Goal: Task Accomplishment & Management: Use online tool/utility

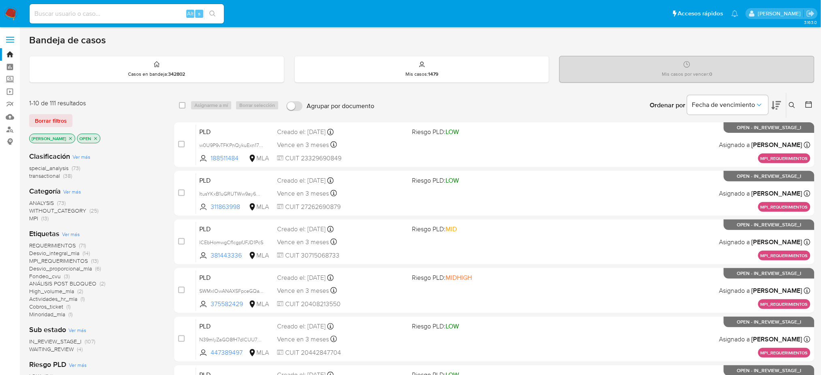
click at [127, 11] on input at bounding box center [127, 14] width 194 height 11
paste input "50760289"
type input "50760289"
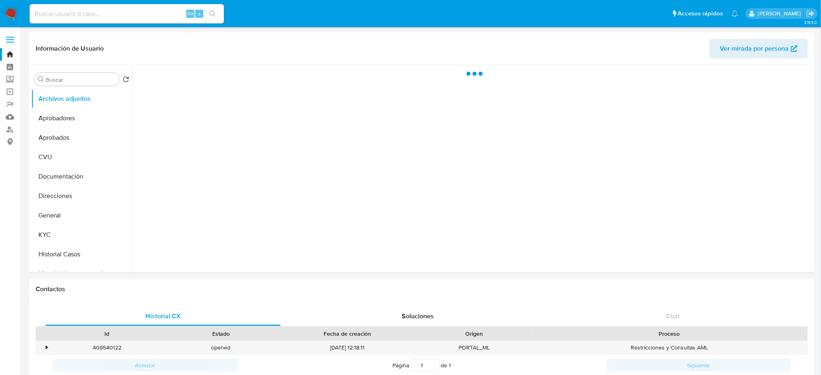
select select "10"
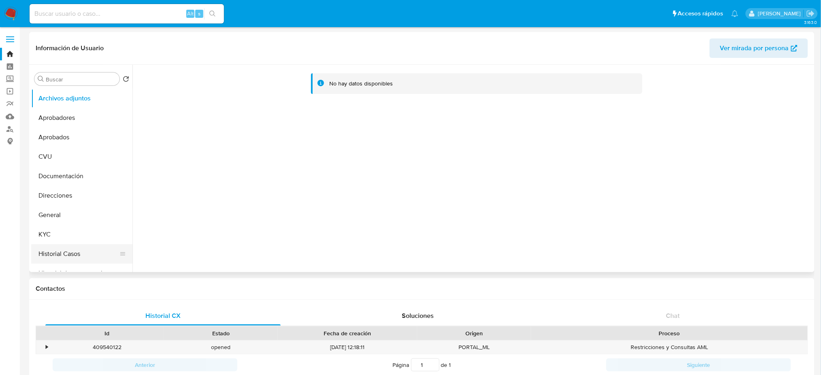
scroll to position [77, 0]
click at [74, 251] on button "Anticipos de dinero" at bounding box center [81, 254] width 101 height 19
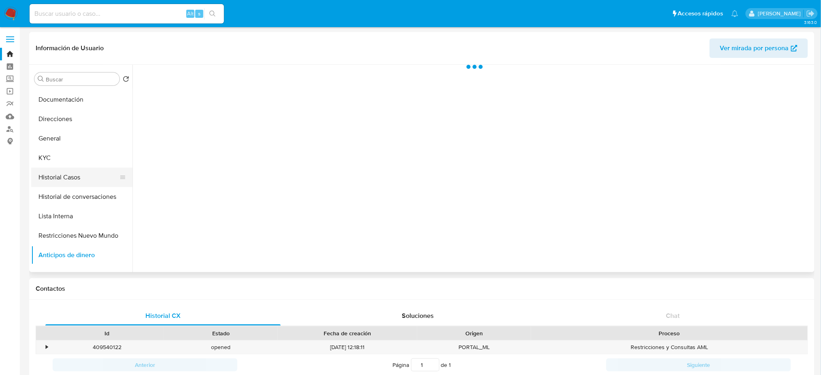
scroll to position [0, 0]
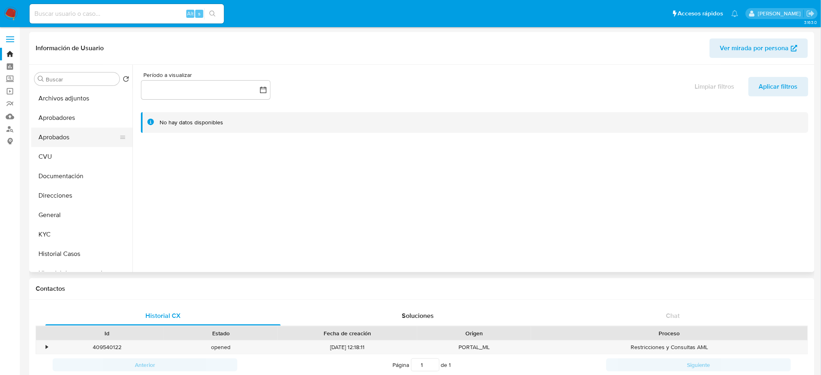
click at [72, 141] on button "Aprobados" at bounding box center [78, 137] width 95 height 19
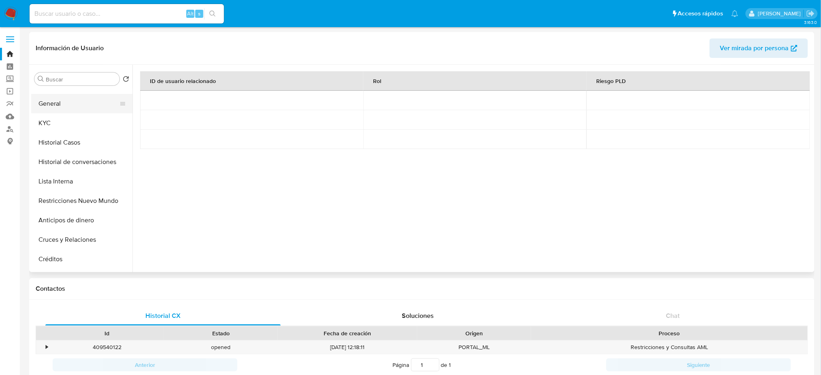
scroll to position [112, 0]
click at [80, 206] on button "Restricciones Nuevo Mundo" at bounding box center [78, 200] width 95 height 19
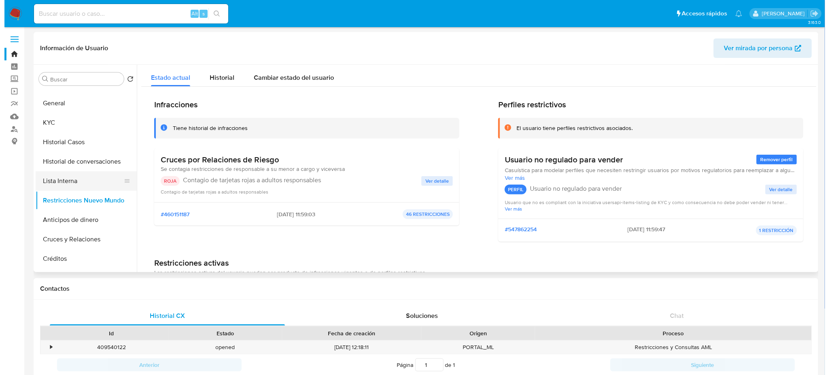
scroll to position [0, 0]
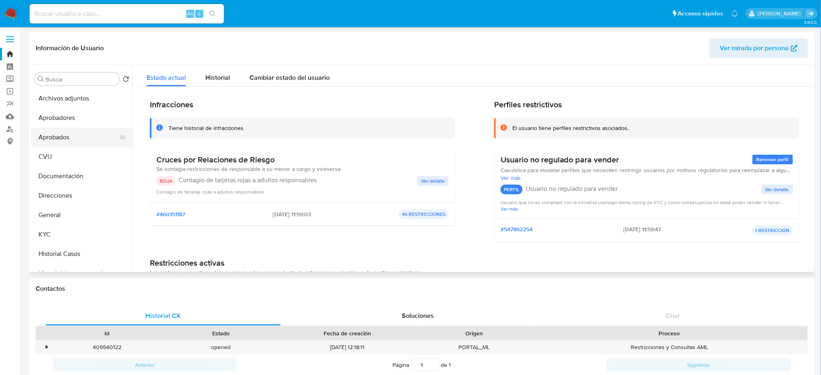
click at [72, 143] on button "Aprobados" at bounding box center [78, 137] width 95 height 19
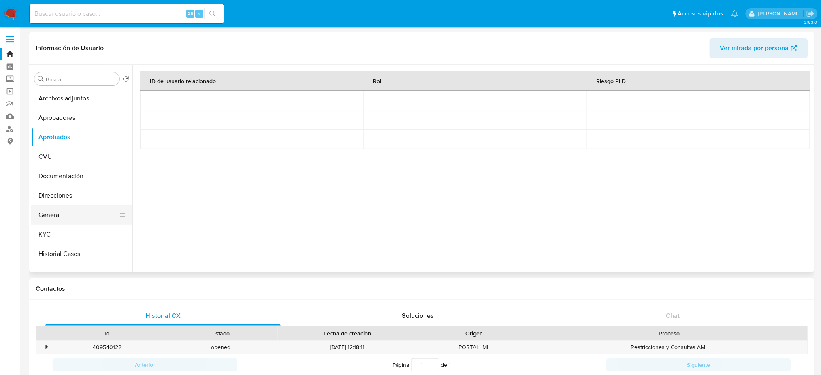
click at [52, 223] on button "General" at bounding box center [78, 214] width 95 height 19
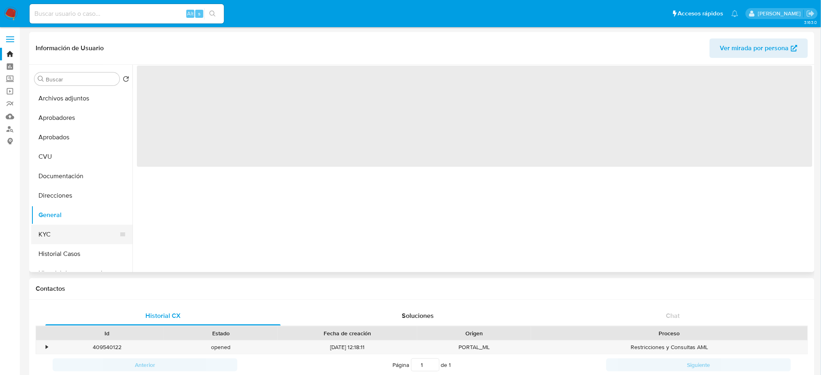
click at [54, 230] on button "KYC" at bounding box center [78, 234] width 95 height 19
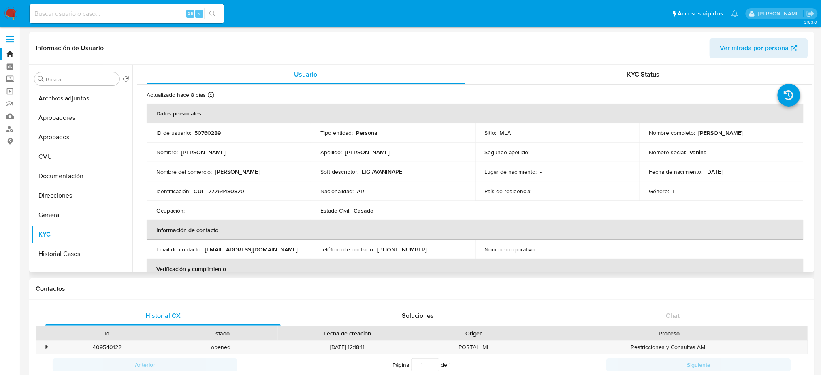
click at [698, 132] on p "Ligia Vanina Perez" at bounding box center [720, 132] width 45 height 7
drag, startPoint x: 696, startPoint y: 132, endPoint x: 748, endPoint y: 133, distance: 51.4
click at [748, 133] on div "Nombre completo : Ligia Vanina Perez" at bounding box center [721, 132] width 145 height 7
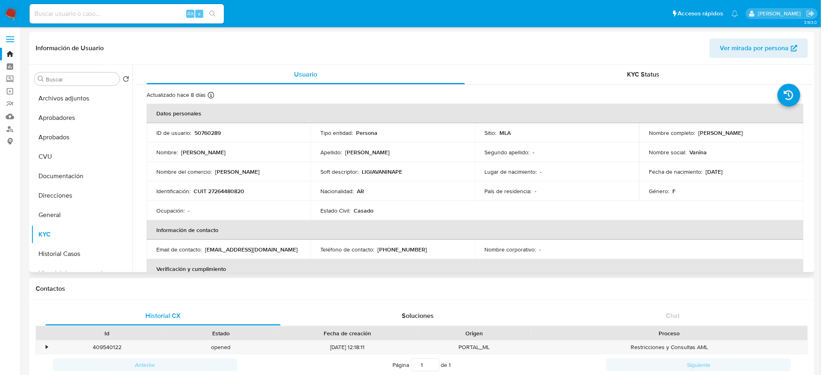
copy p "Ligia Vanina Perez"
click at [229, 190] on p "CUIT 27264480820" at bounding box center [219, 190] width 51 height 7
copy p "27264480820"
click at [67, 209] on button "General" at bounding box center [78, 214] width 95 height 19
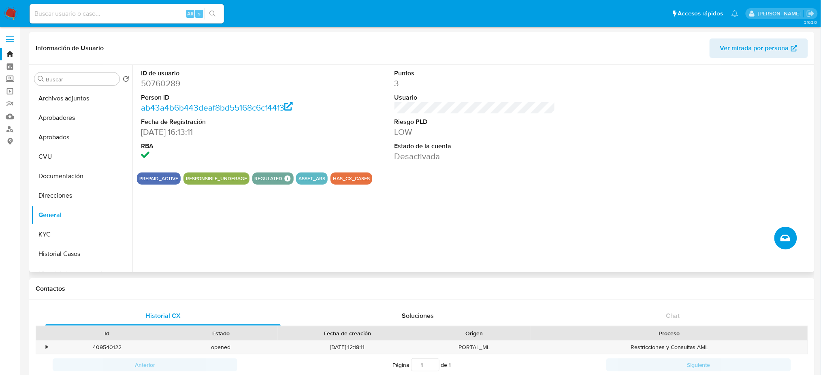
click at [784, 237] on icon "Crear caso manual" at bounding box center [785, 238] width 10 height 10
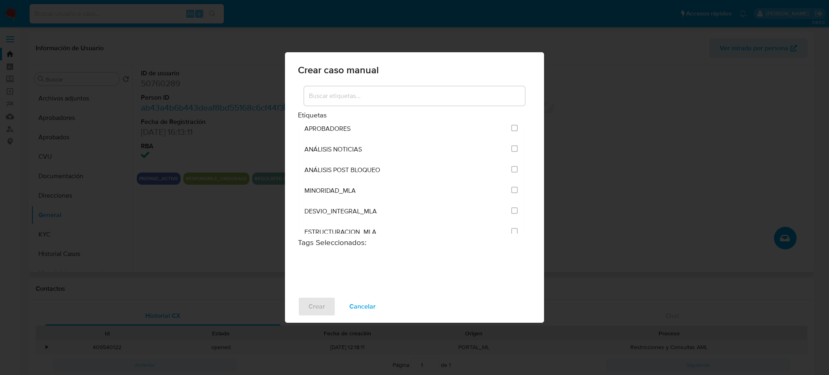
scroll to position [1641, 0]
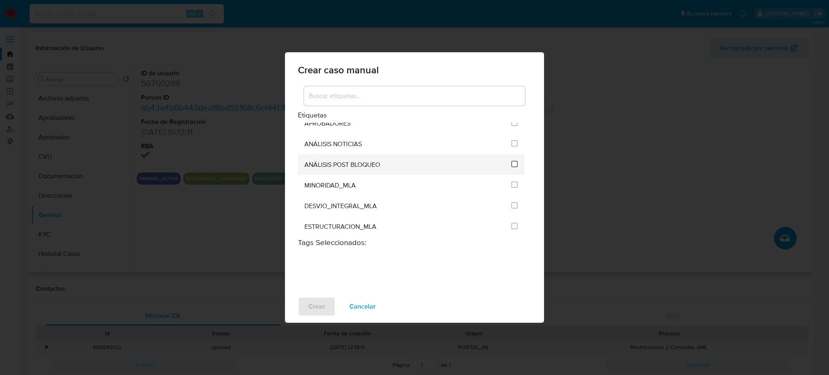
click at [511, 167] on input "3249" at bounding box center [514, 164] width 6 height 6
checkbox input "true"
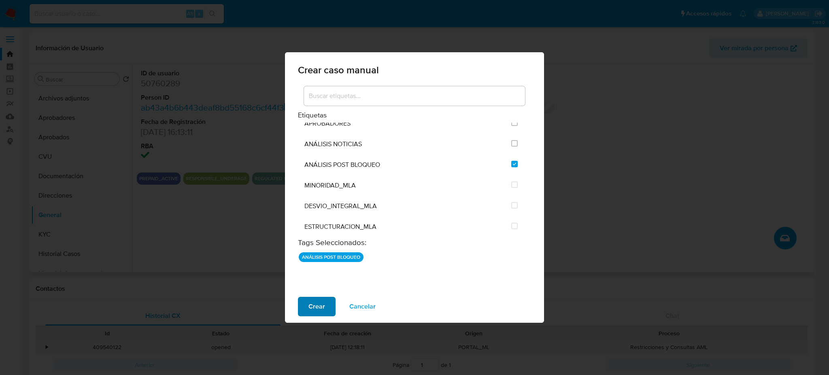
click at [327, 299] on button "Crear" at bounding box center [317, 306] width 38 height 19
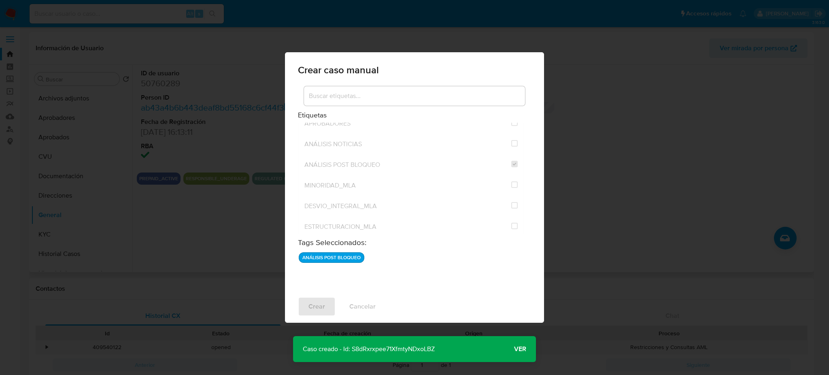
click at [517, 349] on span "Ver" at bounding box center [520, 349] width 12 height 0
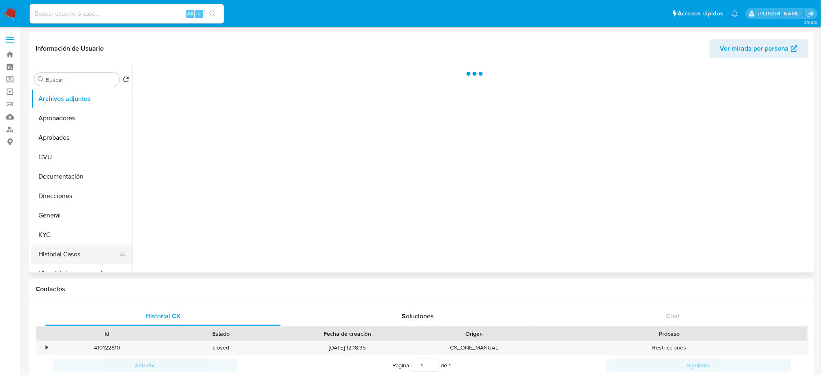
click at [83, 248] on button "Historial Casos" at bounding box center [78, 254] width 95 height 19
select select "10"
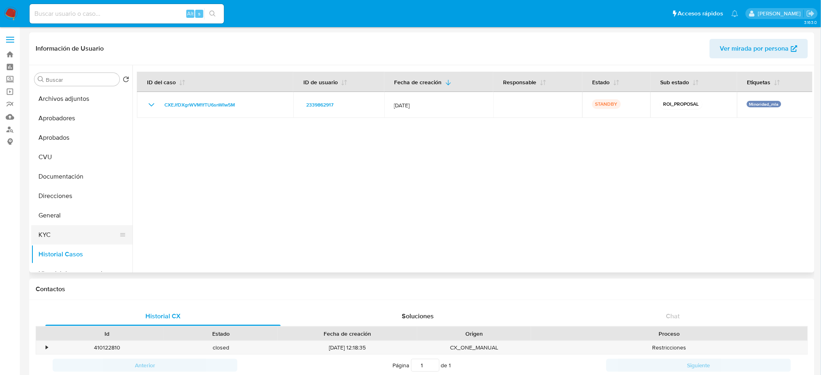
click at [67, 226] on button "KYC" at bounding box center [78, 234] width 95 height 19
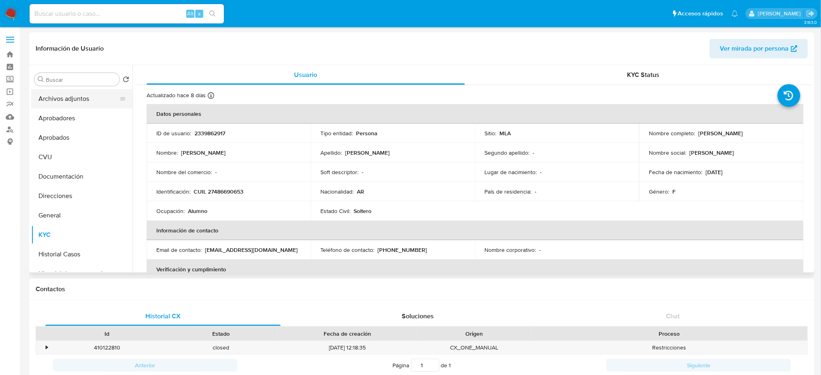
click at [81, 96] on button "Archivos adjuntos" at bounding box center [78, 98] width 95 height 19
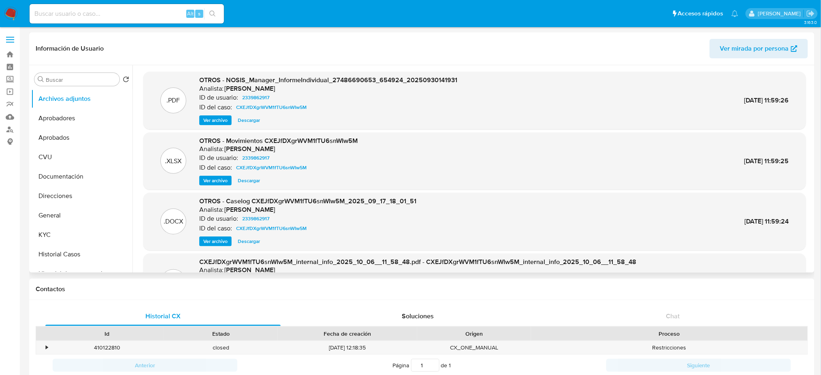
click at [214, 242] on span "Ver archivo" at bounding box center [215, 241] width 24 height 8
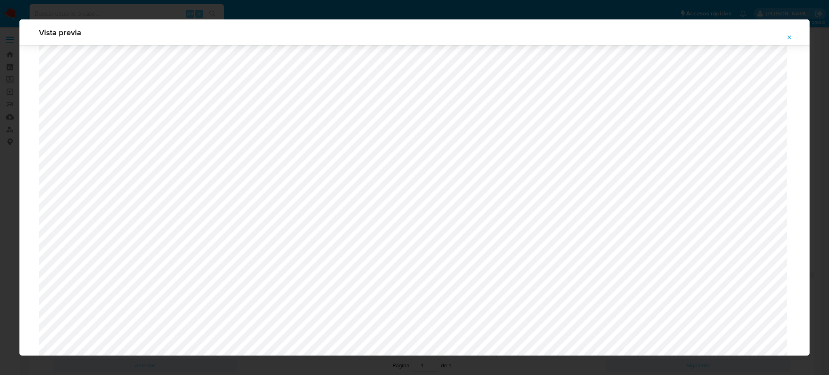
scroll to position [302, 0]
click at [789, 42] on span "Attachment preview" at bounding box center [789, 37] width 6 height 11
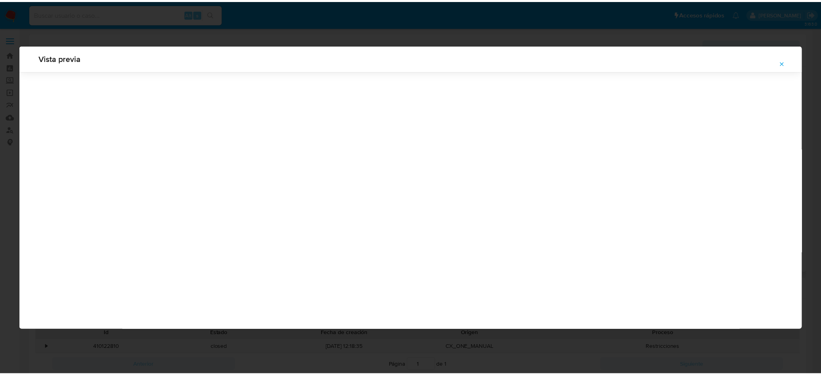
scroll to position [0, 0]
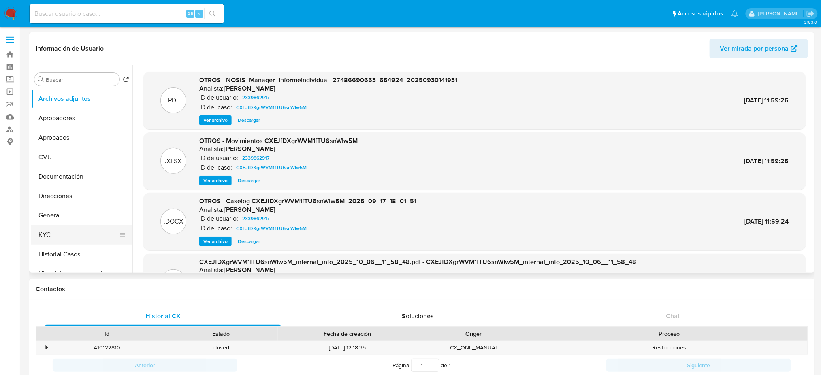
click at [62, 239] on button "KYC" at bounding box center [78, 234] width 95 height 19
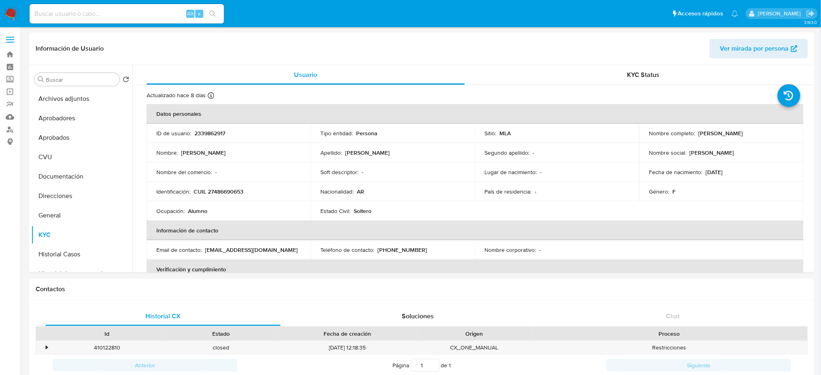
drag, startPoint x: 696, startPoint y: 133, endPoint x: 755, endPoint y: 133, distance: 58.7
click at [755, 133] on div "Nombre completo : Martina Pilar Bonaldi" at bounding box center [721, 133] width 145 height 7
copy p "Martina Pilar Bonaldi"
click at [148, 13] on input at bounding box center [127, 14] width 194 height 11
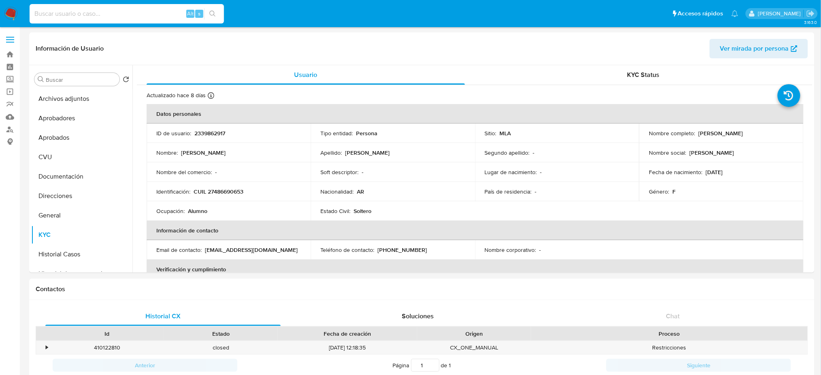
paste input "l1BS5Koja4aG6QbErKdkJonA"
type input "l1BS5Koja4aG6QbErKdkJonA"
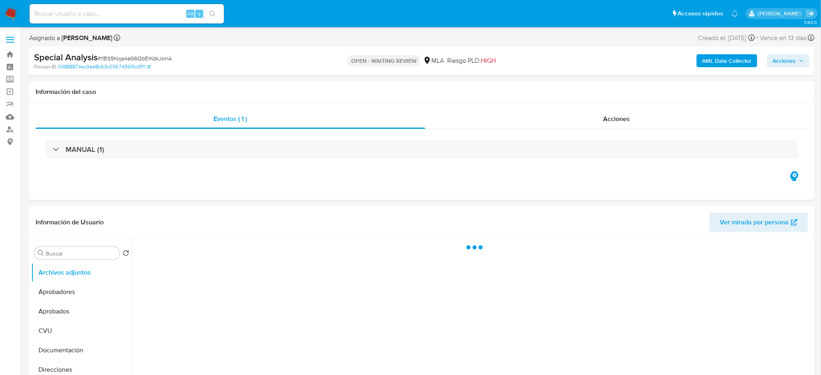
select select "10"
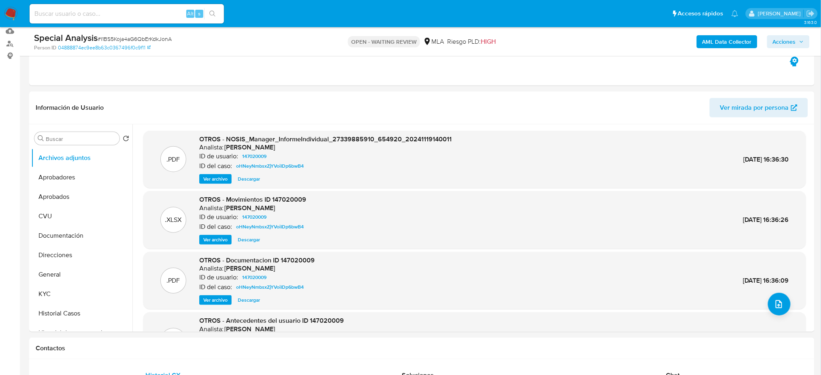
scroll to position [89, 0]
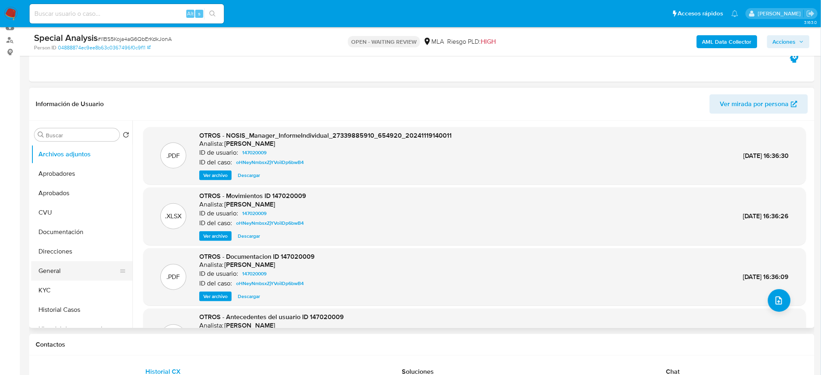
click at [62, 275] on button "General" at bounding box center [78, 270] width 95 height 19
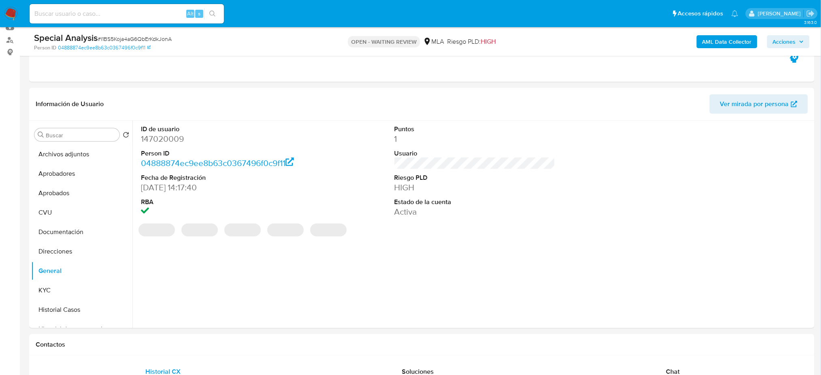
click at [158, 139] on dd "147020009" at bounding box center [221, 138] width 161 height 11
copy dd "147020009"
click at [158, 139] on dd "147020009" at bounding box center [221, 138] width 161 height 11
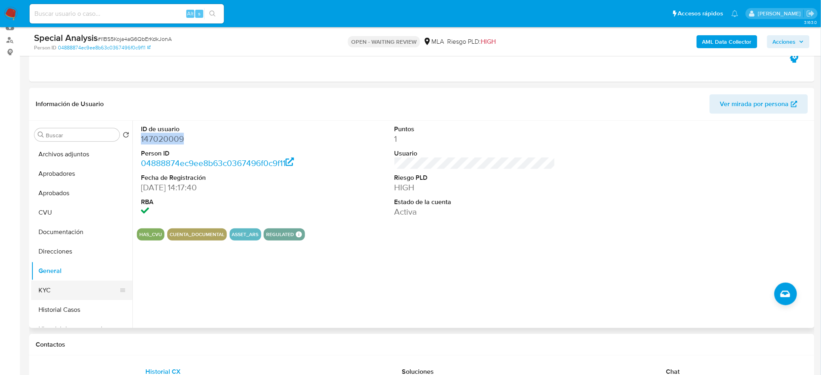
click at [77, 296] on button "KYC" at bounding box center [78, 290] width 95 height 19
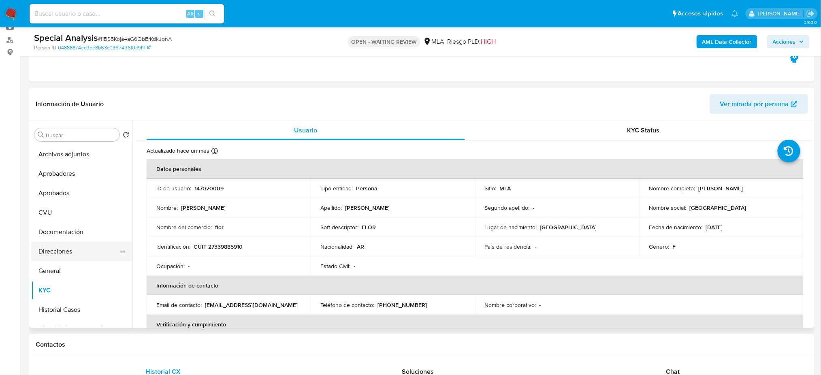
click at [59, 247] on button "Direcciones" at bounding box center [78, 251] width 95 height 19
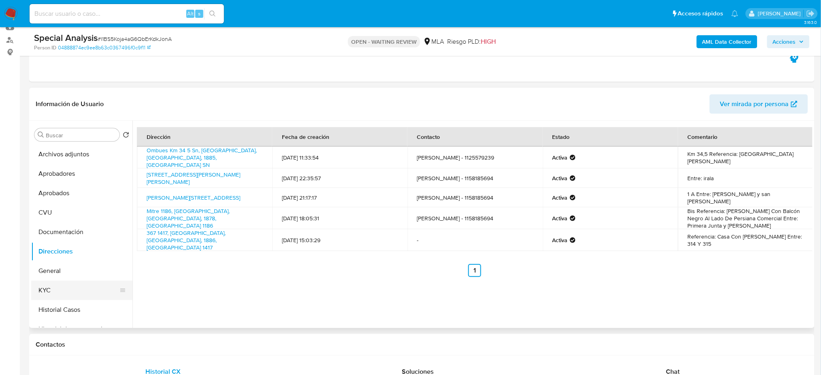
click at [76, 289] on button "KYC" at bounding box center [78, 290] width 95 height 19
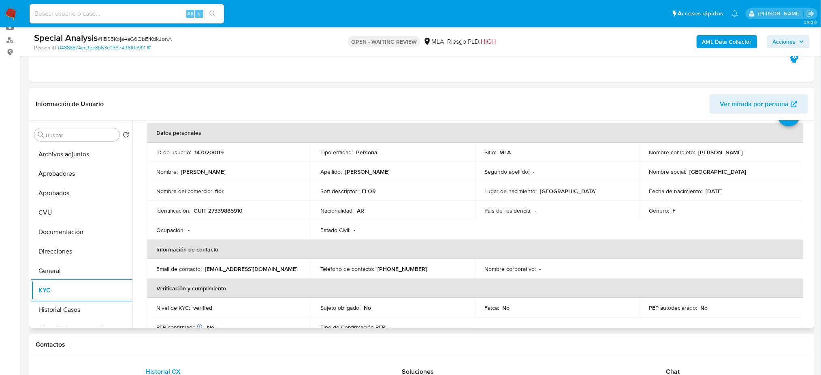
scroll to position [0, 0]
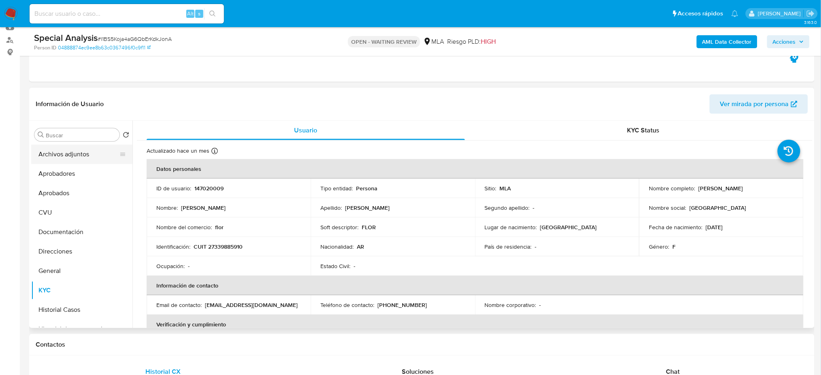
click at [39, 154] on button "Archivos adjuntos" at bounding box center [78, 154] width 95 height 19
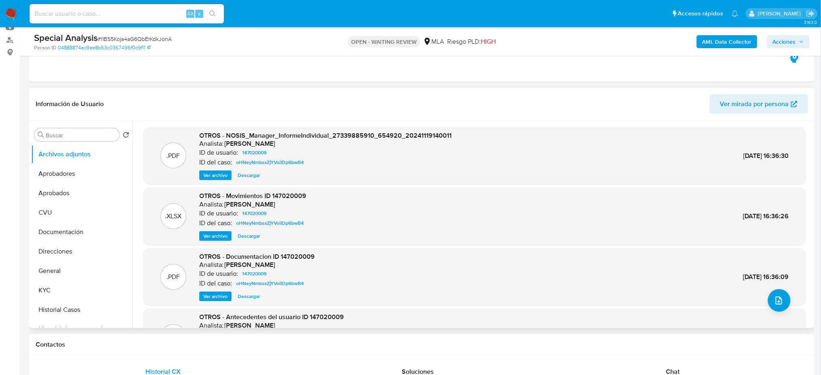
scroll to position [45, 0]
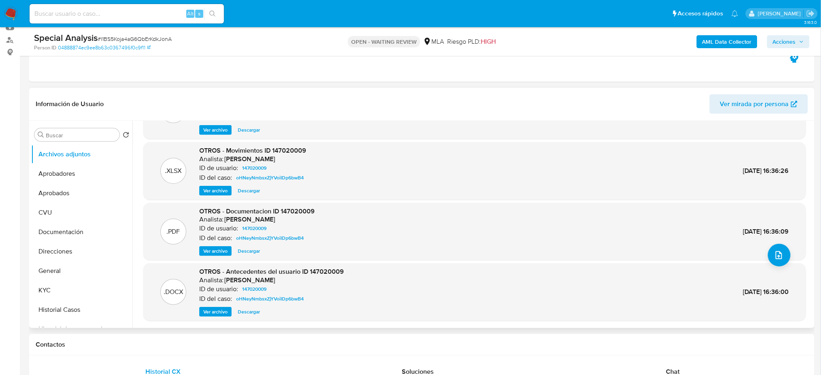
click at [221, 251] on span "Ver archivo" at bounding box center [215, 251] width 24 height 8
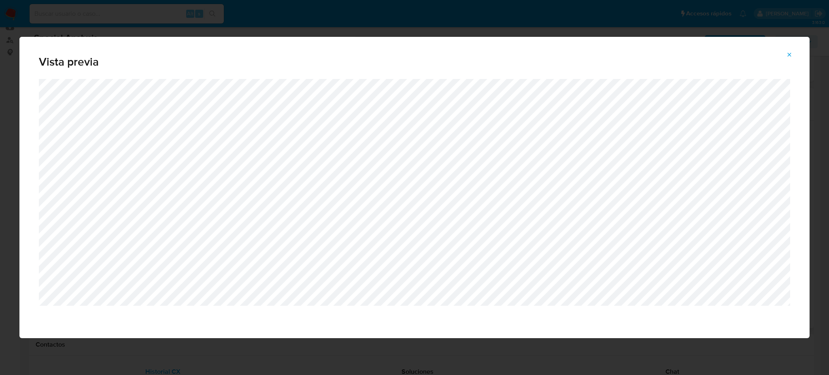
click at [790, 50] on span "Attachment preview" at bounding box center [789, 54] width 6 height 11
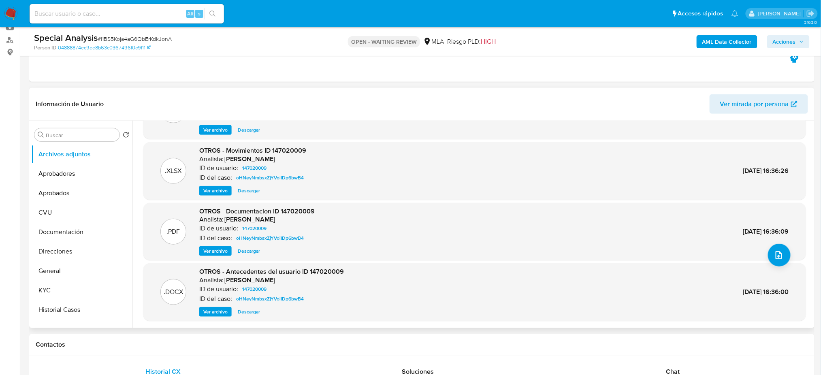
click at [13, 17] on img at bounding box center [11, 14] width 14 height 14
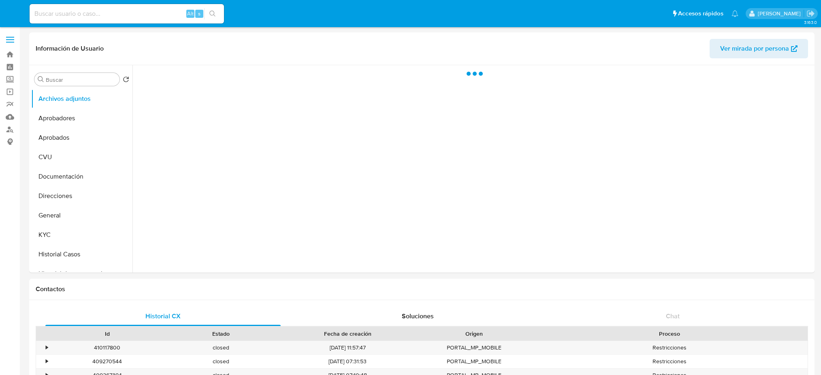
select select "10"
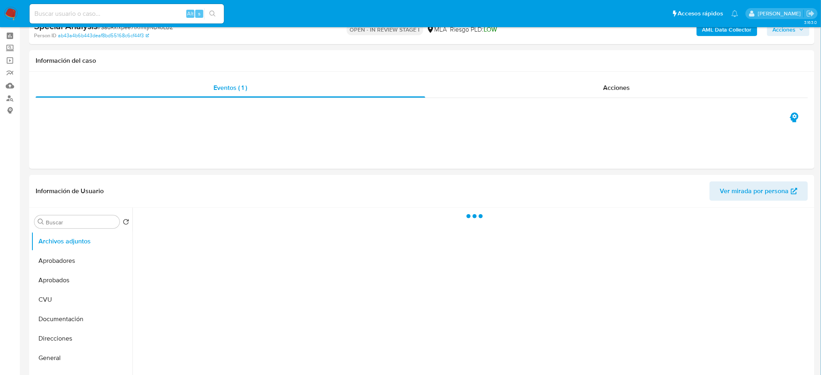
select select "10"
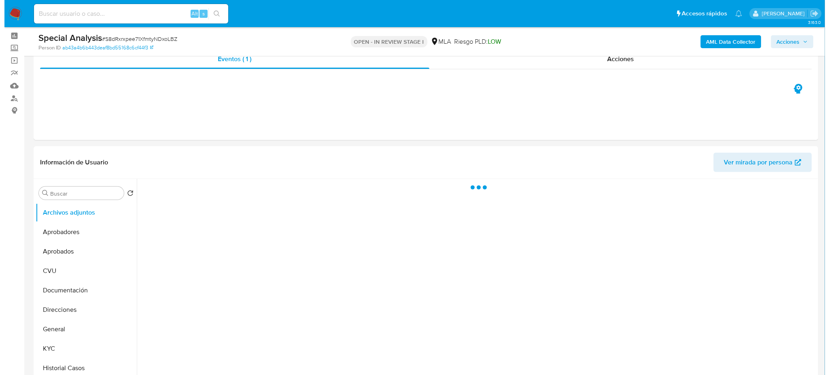
scroll to position [70, 0]
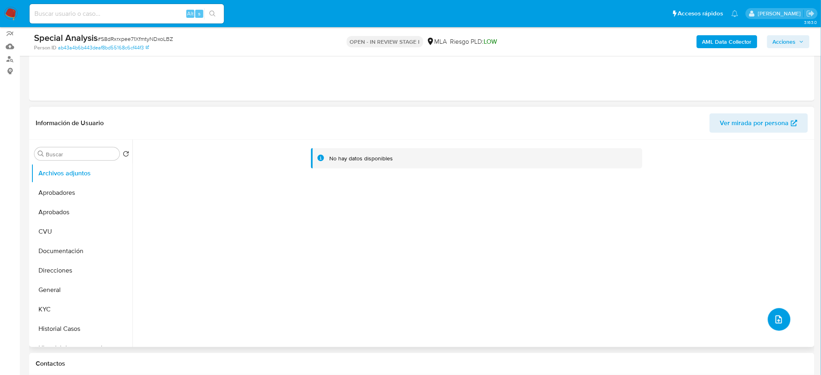
click at [780, 319] on icon "upload-file" at bounding box center [779, 320] width 10 height 10
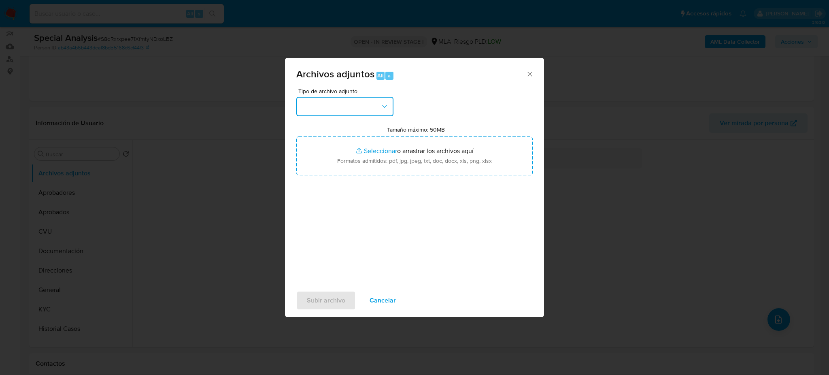
click at [368, 101] on button "button" at bounding box center [344, 106] width 97 height 19
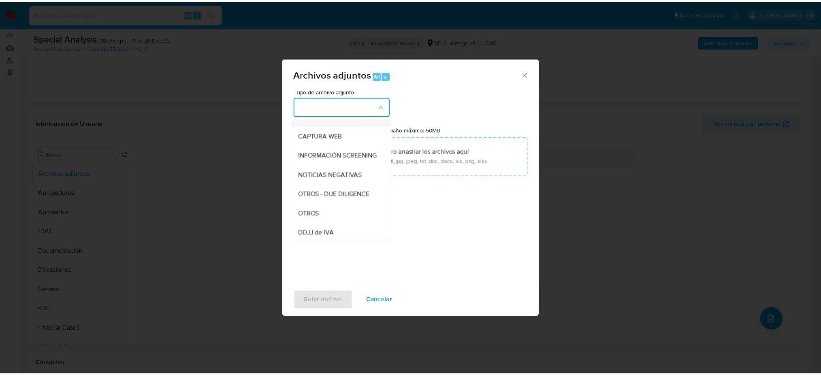
scroll to position [71, 0]
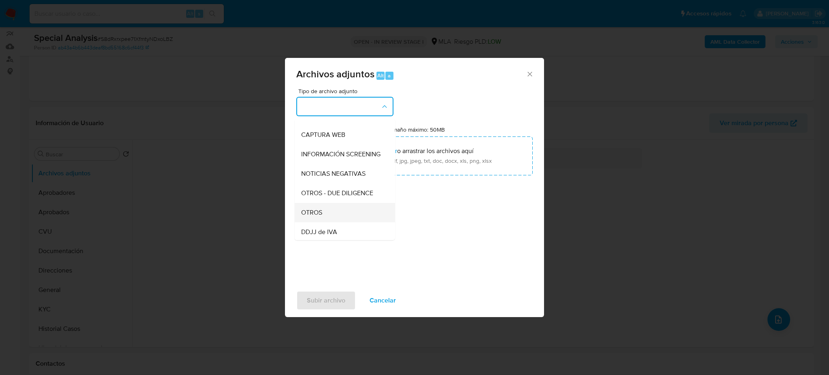
click at [313, 217] on span "OTROS" at bounding box center [311, 213] width 21 height 8
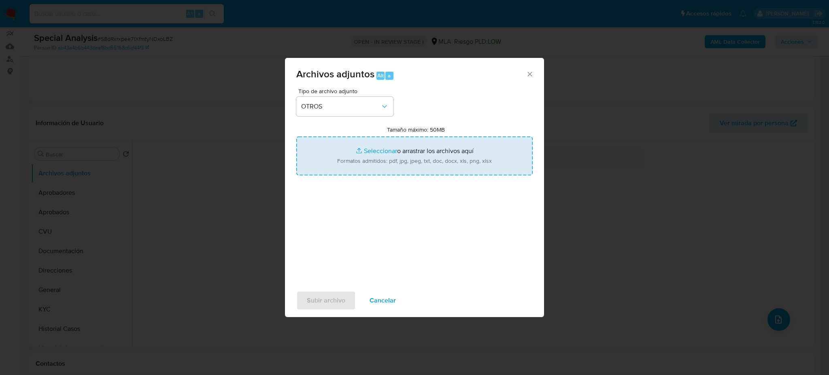
click at [381, 158] on input "Tamaño máximo: 50MB Seleccionar archivos" at bounding box center [414, 155] width 236 height 39
type input "C:\fakepath\Recibo de sueldo Ligia Perez.pdf"
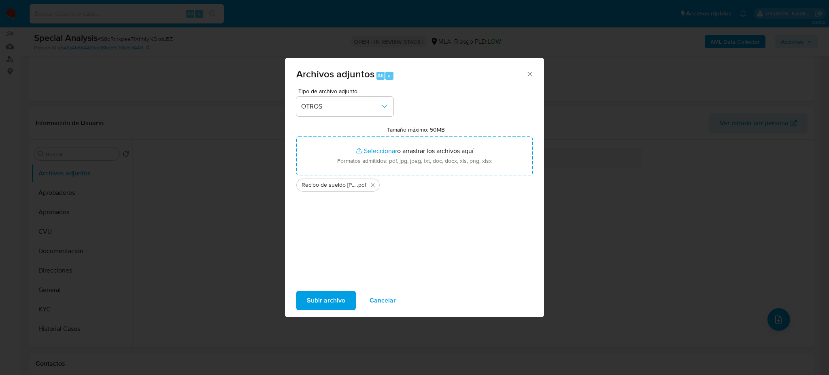
click at [337, 296] on span "Subir archivo" at bounding box center [326, 301] width 38 height 18
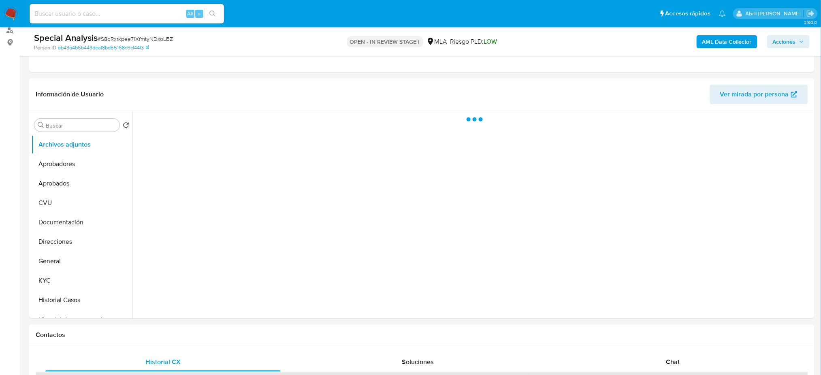
scroll to position [100, 0]
select select "10"
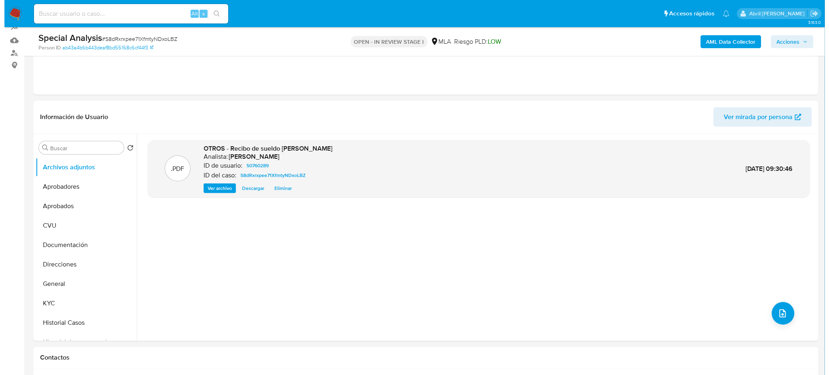
scroll to position [0, 0]
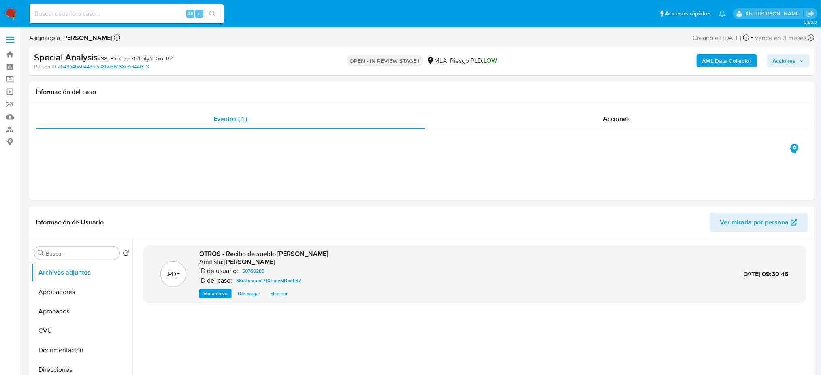
click at [798, 63] on span "Acciones" at bounding box center [788, 60] width 31 height 11
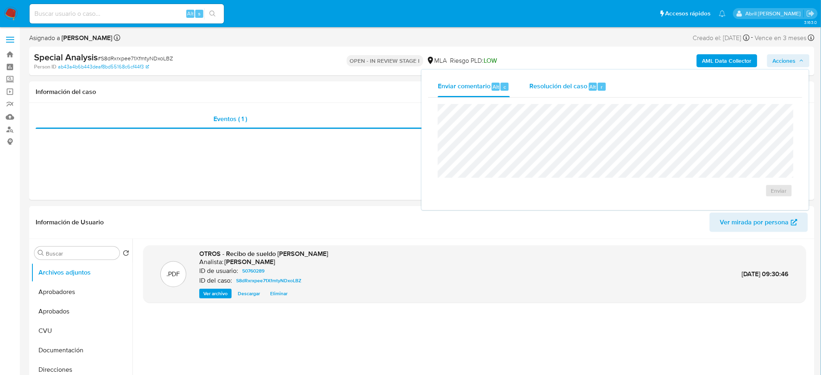
click at [581, 89] on span "Resolución del caso" at bounding box center [558, 86] width 58 height 9
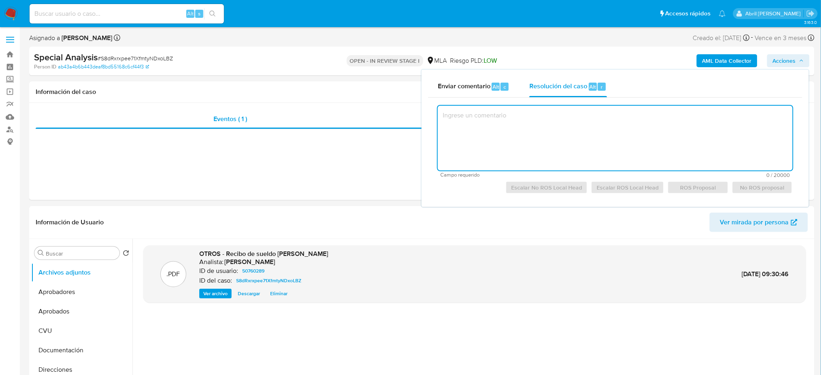
click at [490, 158] on textarea at bounding box center [615, 138] width 355 height 65
paste textarea "El cliente [PERSON_NAME] - CUIT 27264480820 se encuentra registrado como Monotr…"
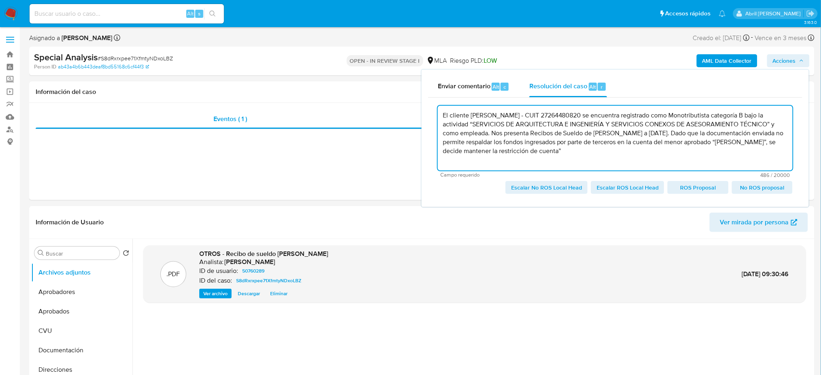
click at [529, 187] on span "Escalar No ROS Local Head" at bounding box center [546, 187] width 71 height 11
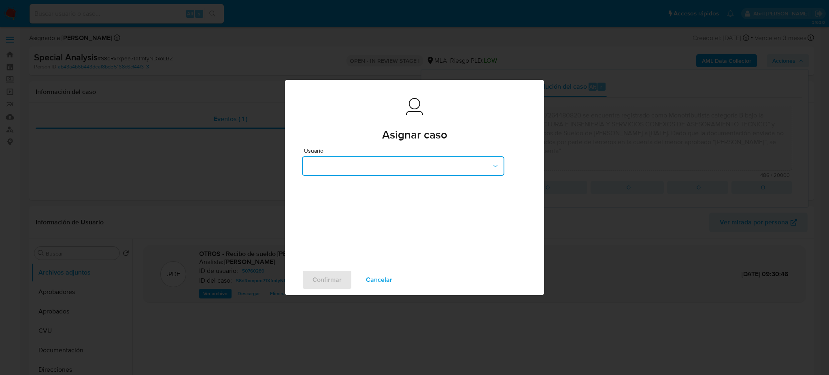
click at [487, 173] on button "button" at bounding box center [403, 165] width 202 height 19
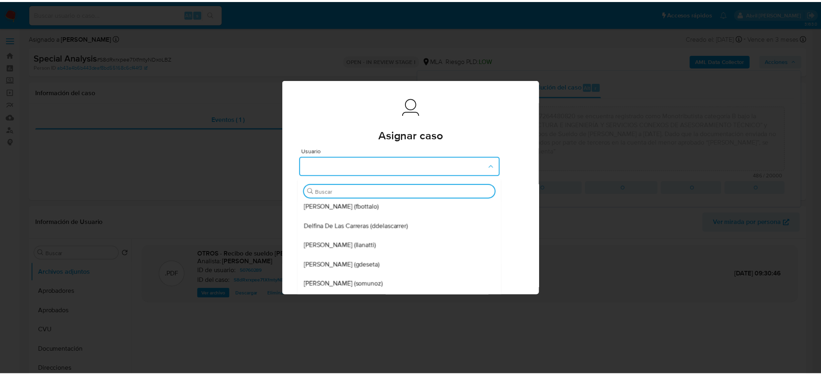
scroll to position [30, 0]
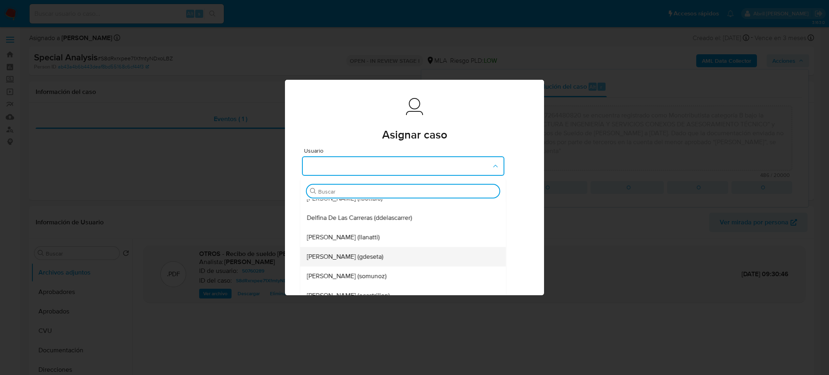
click at [379, 253] on span "[PERSON_NAME] (gdeseta)" at bounding box center [345, 257] width 77 height 8
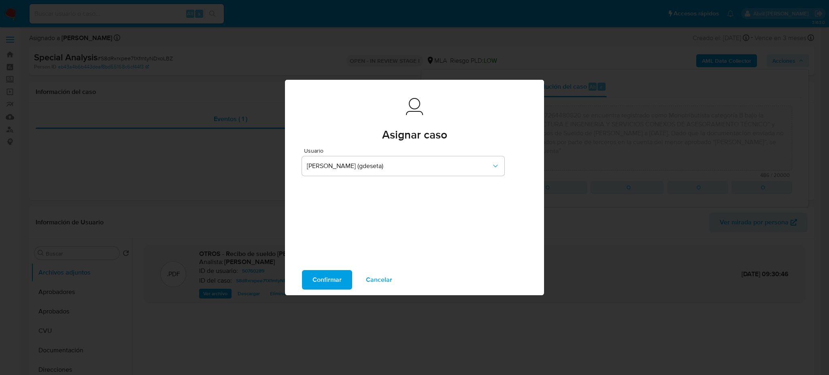
click at [334, 277] on span "Confirmar" at bounding box center [327, 280] width 29 height 18
type textarea "El cliente [PERSON_NAME] - CUIT 27264480820 se encuentra registrado como Monotr…"
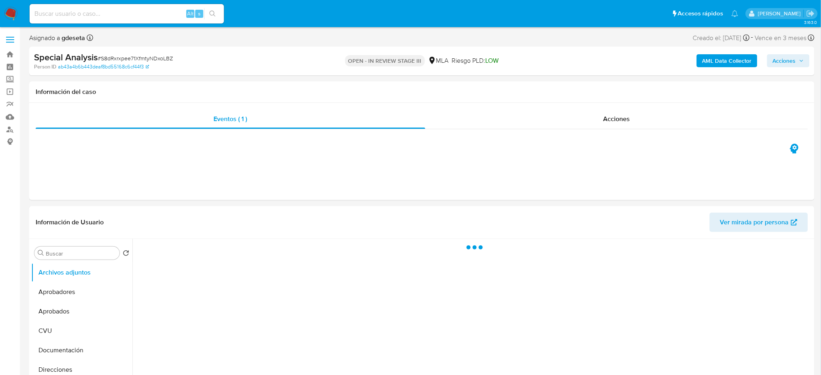
select select "10"
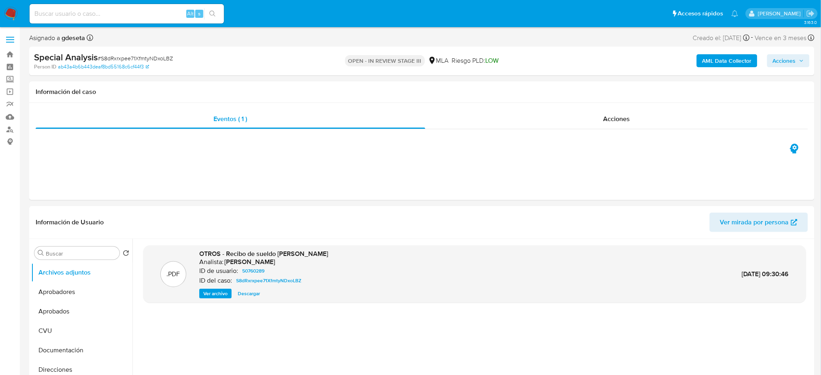
click at [798, 59] on span "Acciones" at bounding box center [788, 60] width 31 height 11
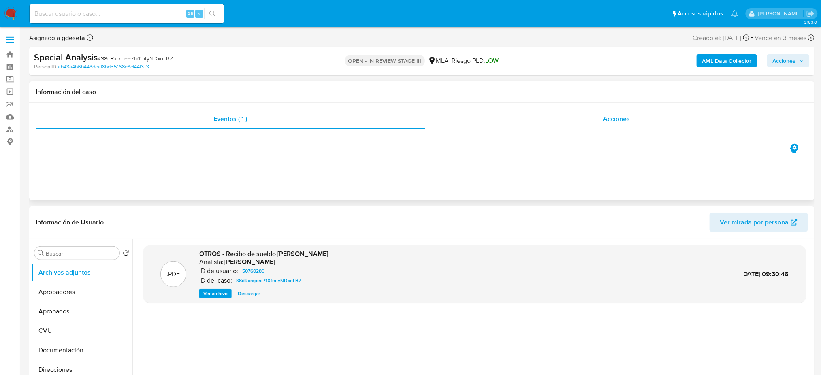
click at [641, 125] on div "Acciones" at bounding box center [616, 118] width 383 height 19
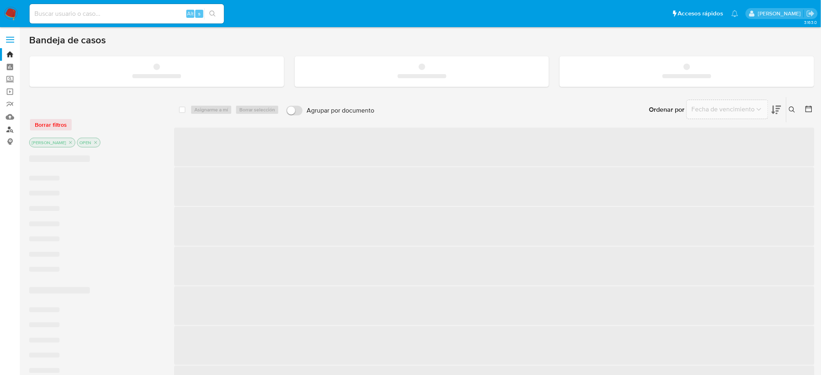
click at [9, 133] on link "Buscador de personas" at bounding box center [48, 129] width 96 height 13
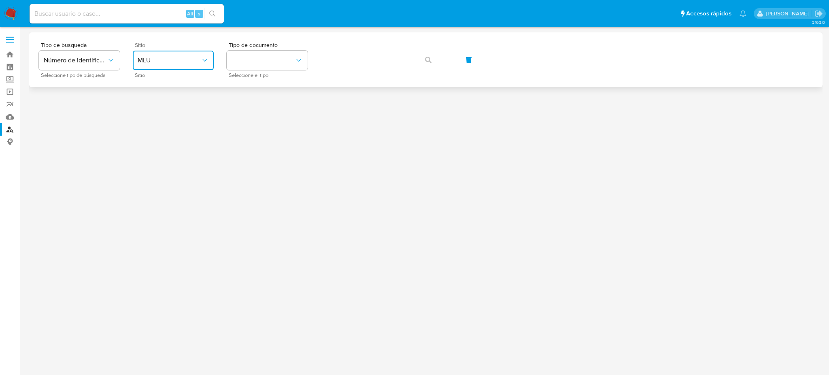
click at [150, 57] on span "MLU" at bounding box center [169, 60] width 63 height 8
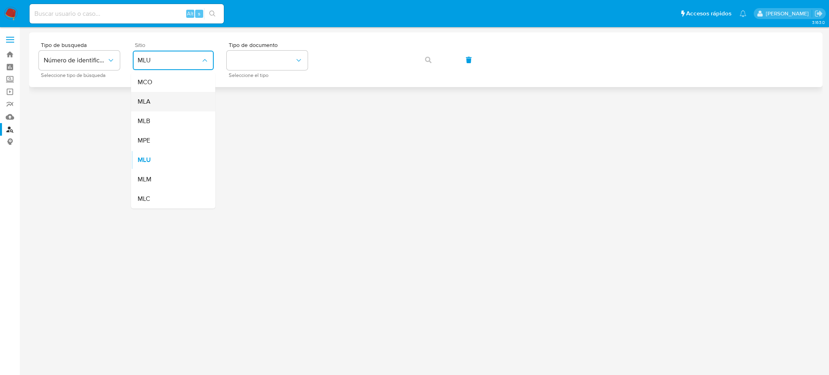
click at [172, 103] on div "MLA" at bounding box center [171, 101] width 66 height 19
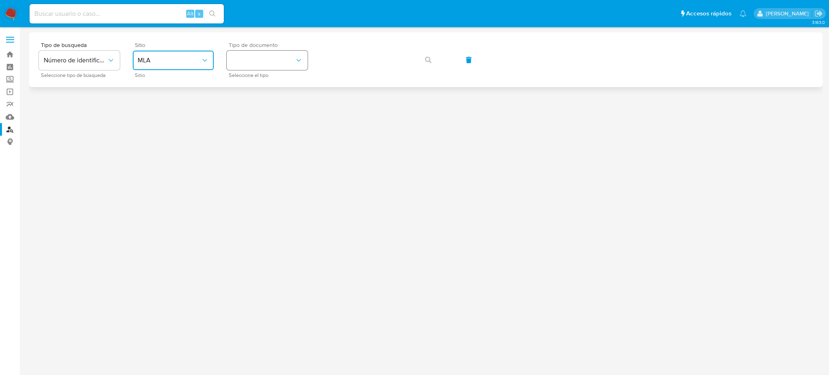
click at [279, 54] on button "identificationType" at bounding box center [267, 60] width 81 height 19
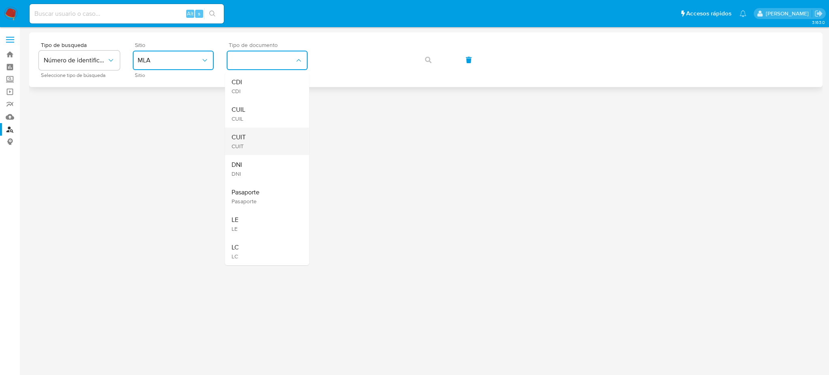
click at [267, 138] on div "CUIT CUIT" at bounding box center [265, 142] width 66 height 28
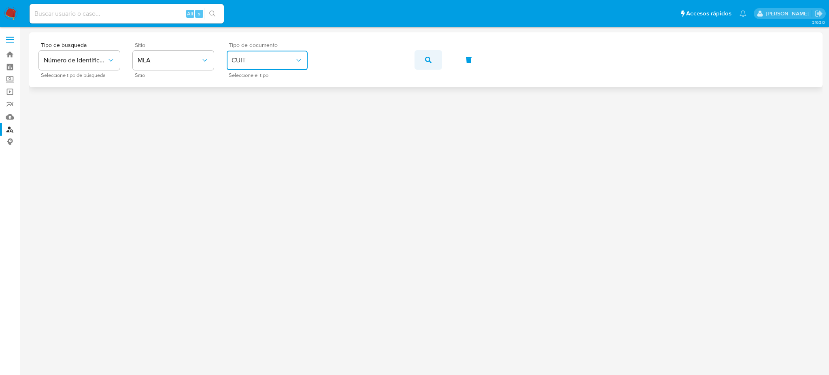
click at [423, 64] on button "button" at bounding box center [429, 59] width 28 height 19
